Goal: Task Accomplishment & Management: Use online tool/utility

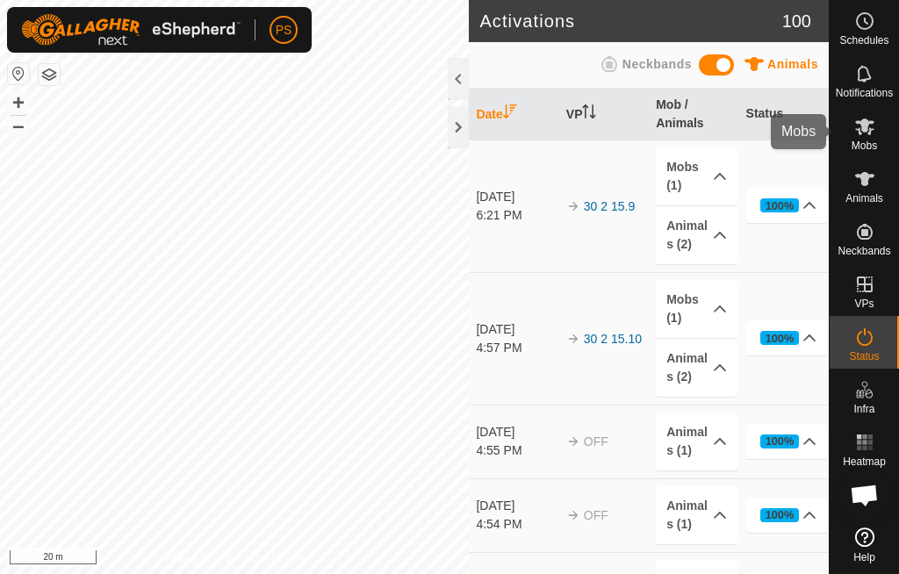
click at [857, 140] on span "Mobs" at bounding box center [863, 145] width 25 height 11
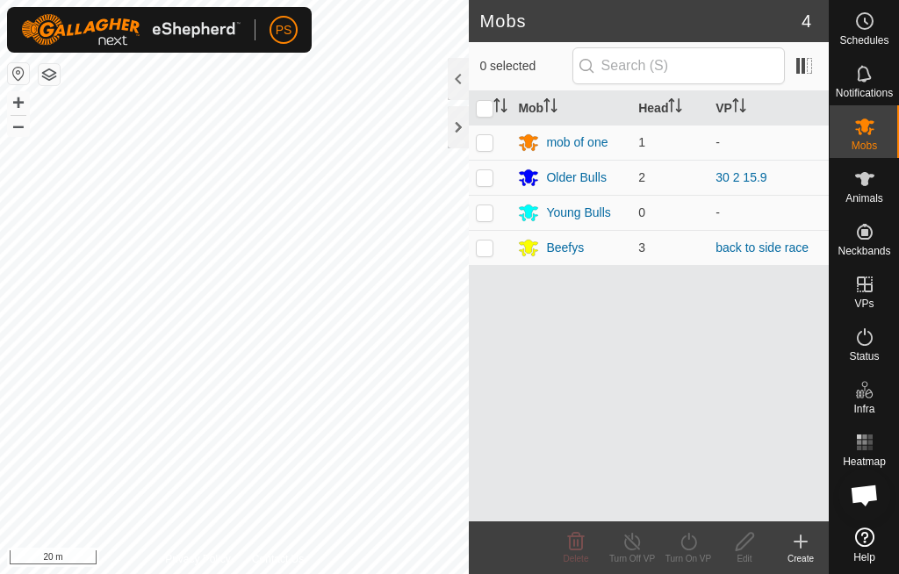
click at [492, 180] on p-checkbox at bounding box center [485, 177] width 18 height 14
checkbox input "true"
click at [694, 565] on div "Turn On VP" at bounding box center [688, 547] width 56 height 53
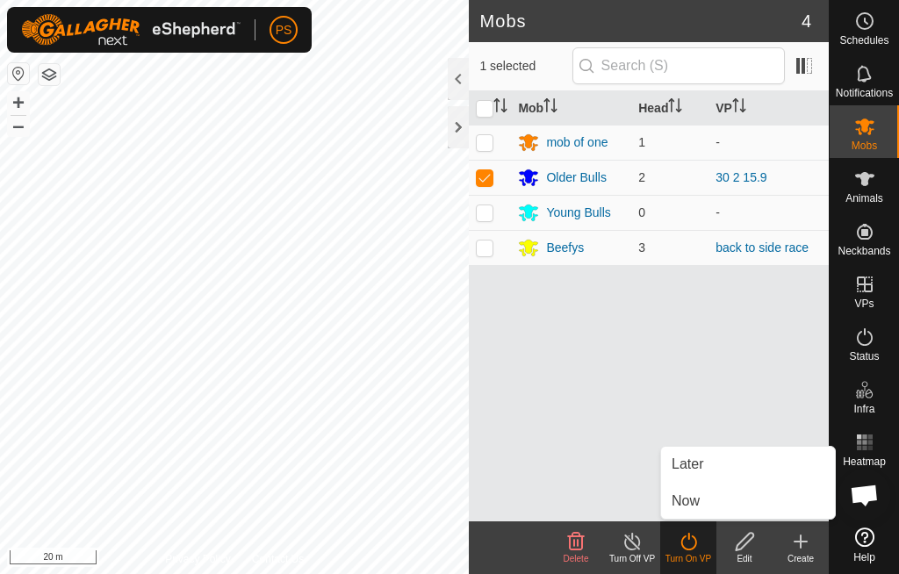
click at [743, 498] on link "Now" at bounding box center [748, 501] width 174 height 35
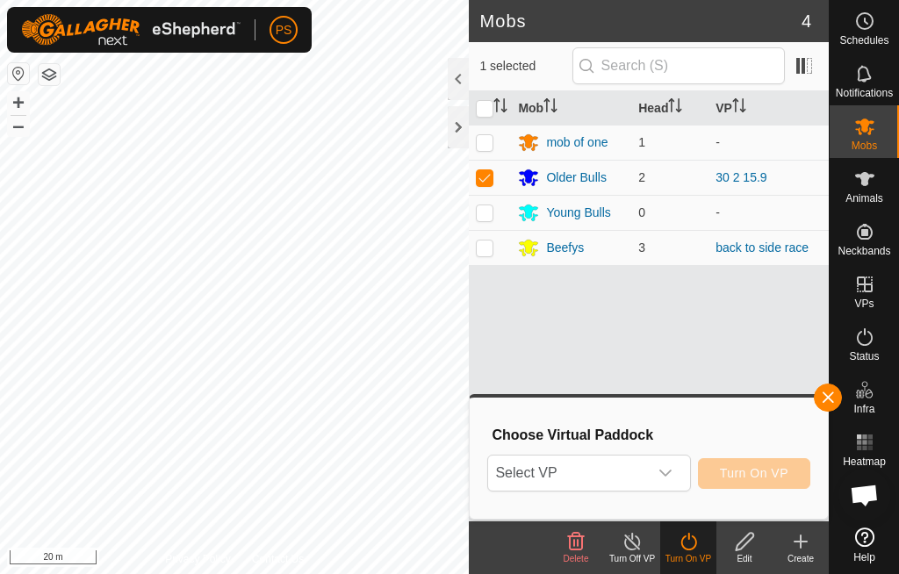
click at [658, 471] on icon "dropdown trigger" at bounding box center [665, 473] width 14 height 14
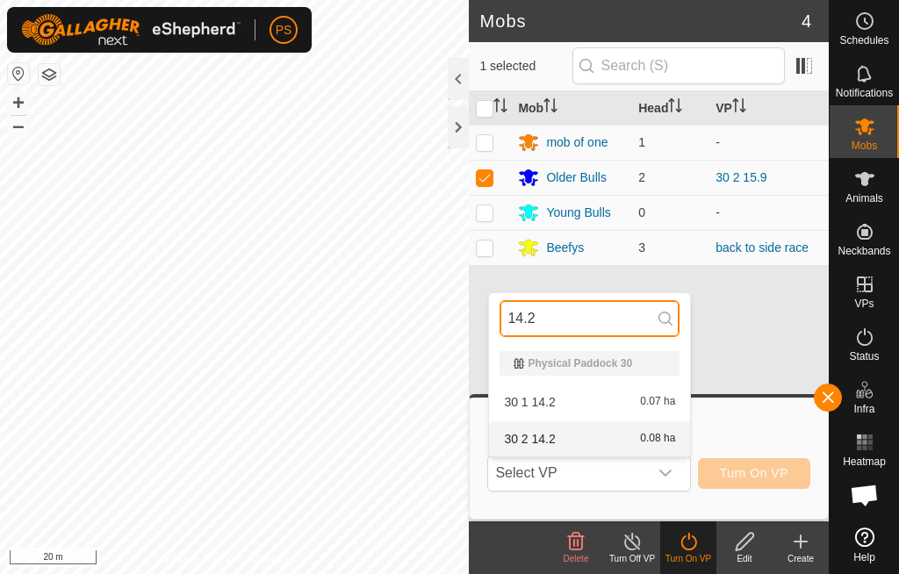
type input "14.2"
click at [540, 446] on div "30 2 14.2 0.08 ha" at bounding box center [589, 438] width 180 height 21
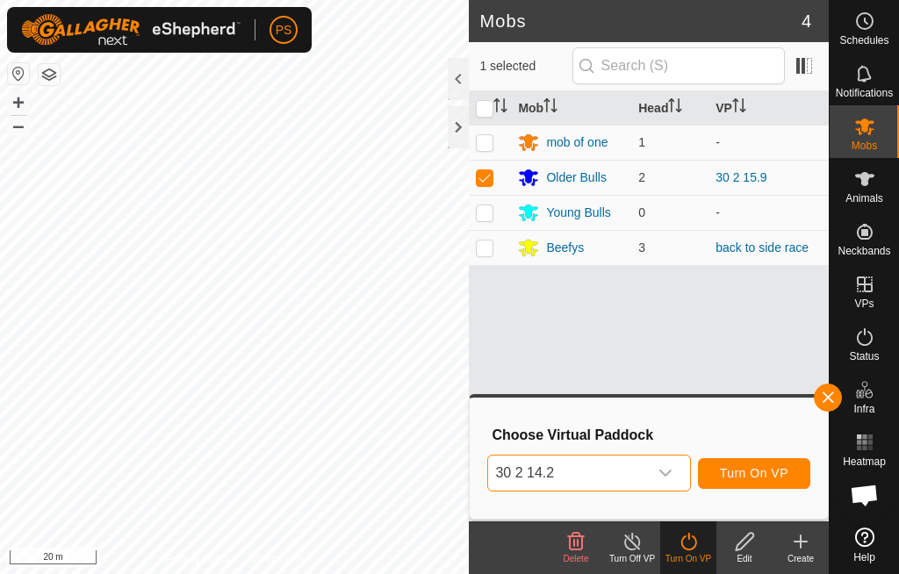
click at [774, 486] on button "Turn On VP" at bounding box center [754, 473] width 112 height 31
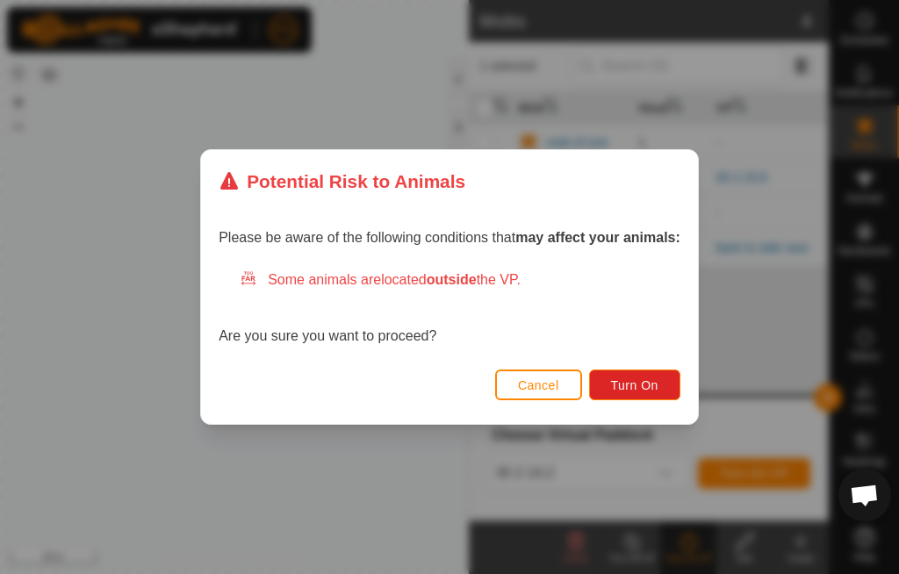
click at [650, 386] on span "Turn On" at bounding box center [634, 385] width 47 height 14
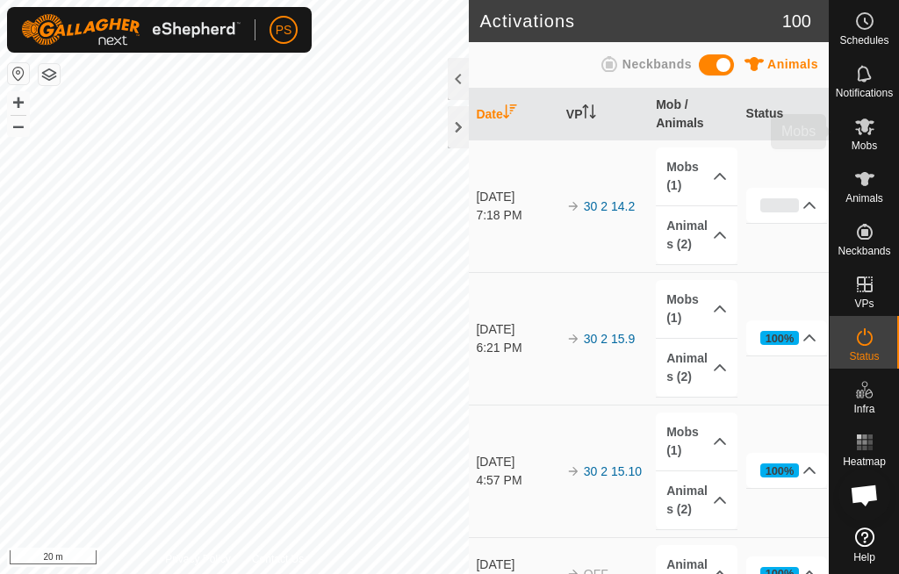
click at [861, 137] on es-mob-svg-icon at bounding box center [865, 126] width 32 height 28
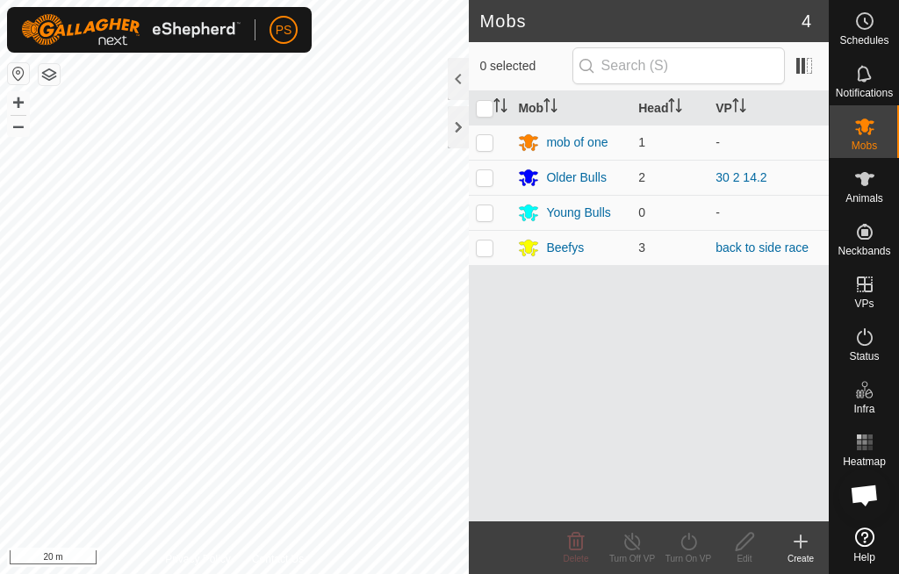
click at [481, 259] on td at bounding box center [490, 247] width 42 height 35
checkbox input "true"
click at [688, 541] on icon at bounding box center [689, 541] width 22 height 21
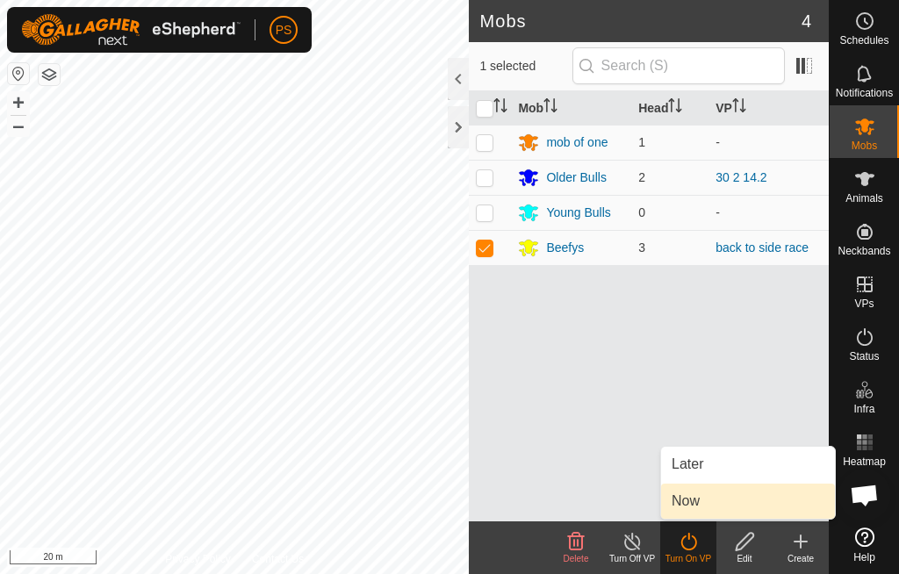
click at [749, 507] on link "Now" at bounding box center [748, 501] width 174 height 35
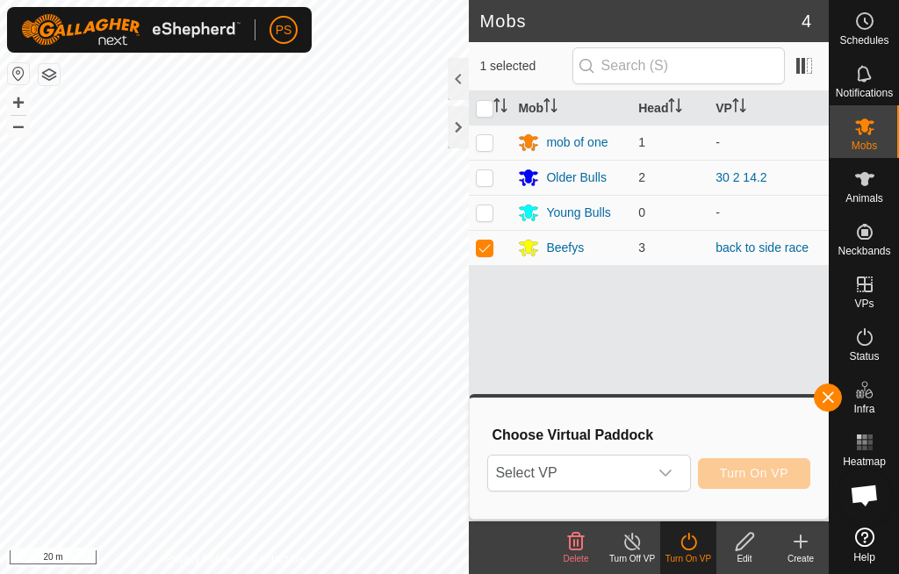
click at [668, 470] on icon "dropdown trigger" at bounding box center [665, 473] width 14 height 14
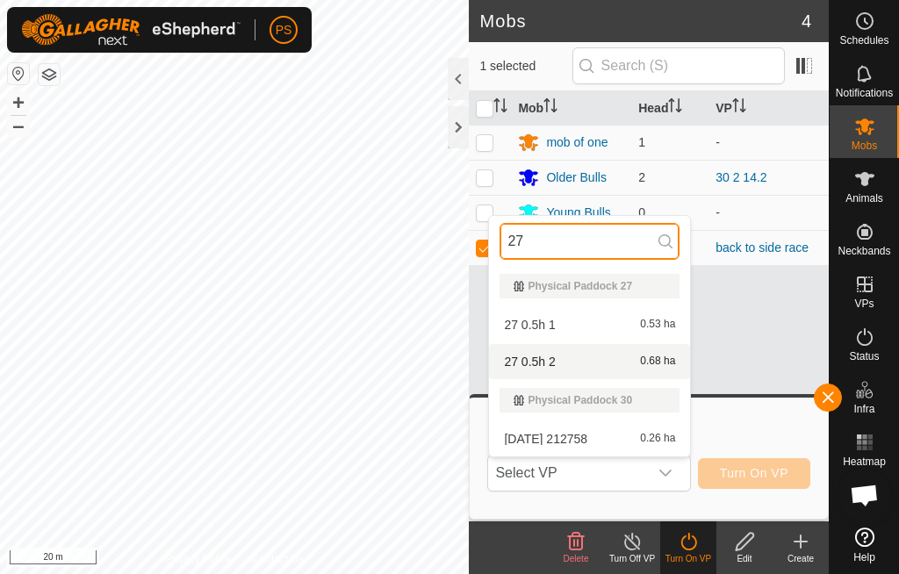
type input "27"
click at [583, 366] on div "27 0.5h 2 0.68 ha" at bounding box center [589, 361] width 180 height 21
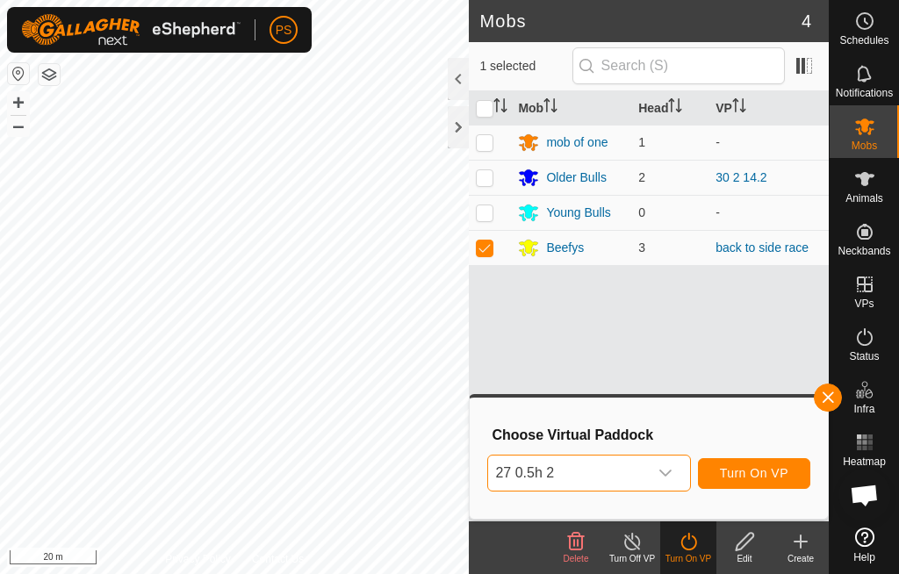
click at [768, 476] on span "Turn On VP" at bounding box center [754, 473] width 68 height 14
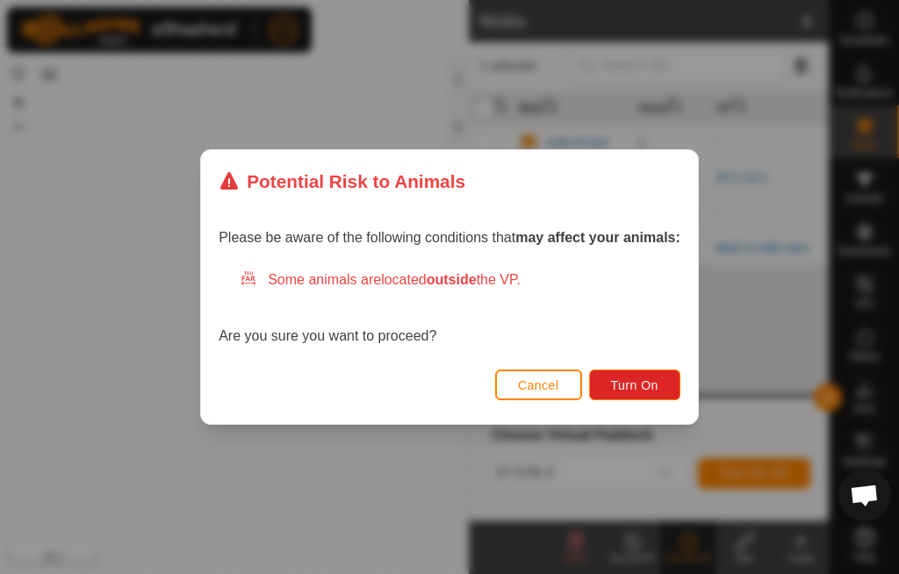
click at [650, 391] on span "Turn On" at bounding box center [634, 385] width 47 height 14
